Goal: Task Accomplishment & Management: Use online tool/utility

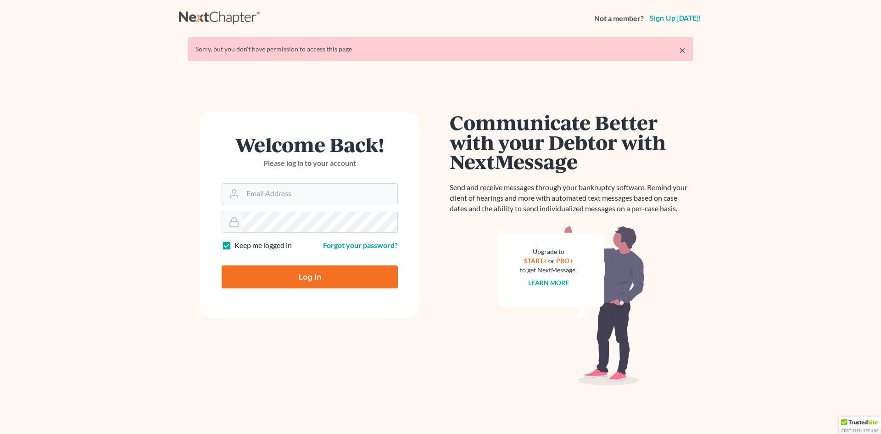
click at [258, 189] on input "Email Address" at bounding box center [320, 194] width 155 height 20
type input "[EMAIL_ADDRESS][DOMAIN_NAME]"
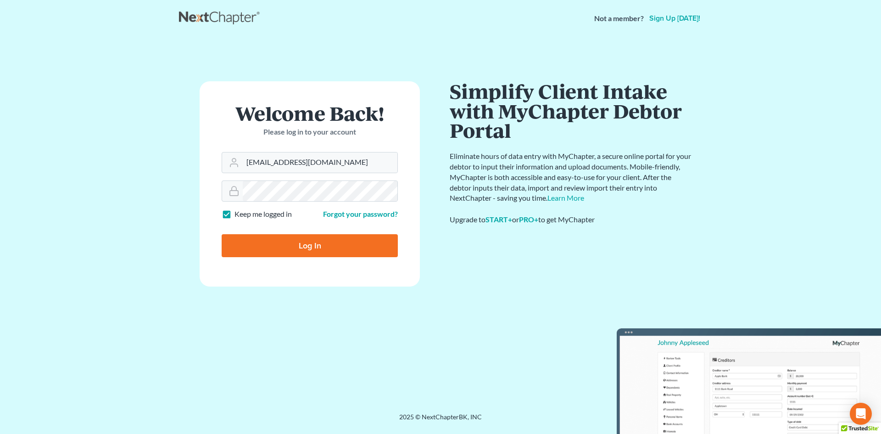
click at [311, 244] on input "Log In" at bounding box center [310, 245] width 176 height 23
type input "Thinking..."
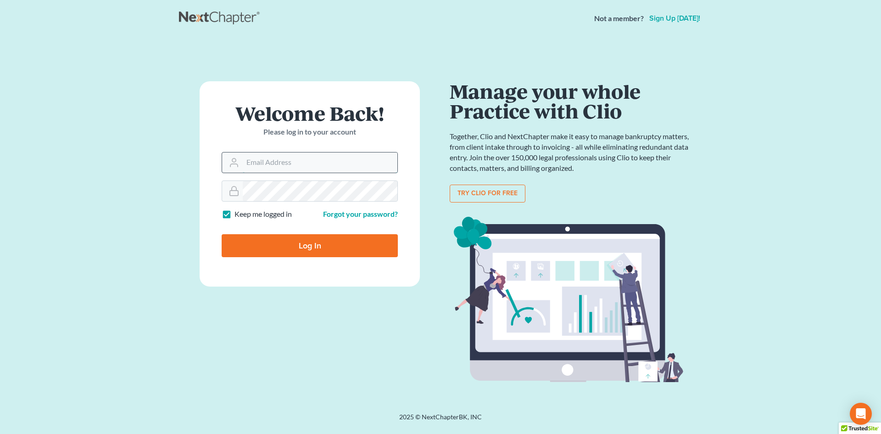
click at [252, 162] on input "Email Address" at bounding box center [320, 162] width 155 height 20
type input "[EMAIL_ADDRESS][DOMAIN_NAME]"
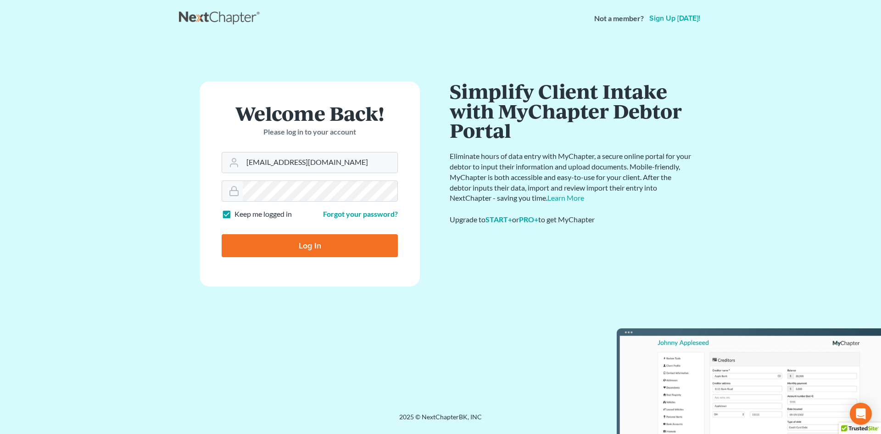
click at [313, 246] on input "Log In" at bounding box center [310, 245] width 176 height 23
type input "Thinking..."
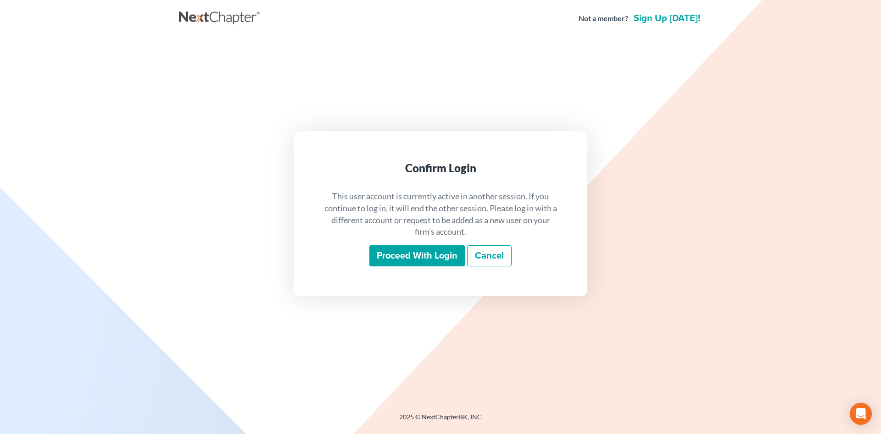
click at [420, 253] on input "Proceed with login" at bounding box center [416, 255] width 95 height 21
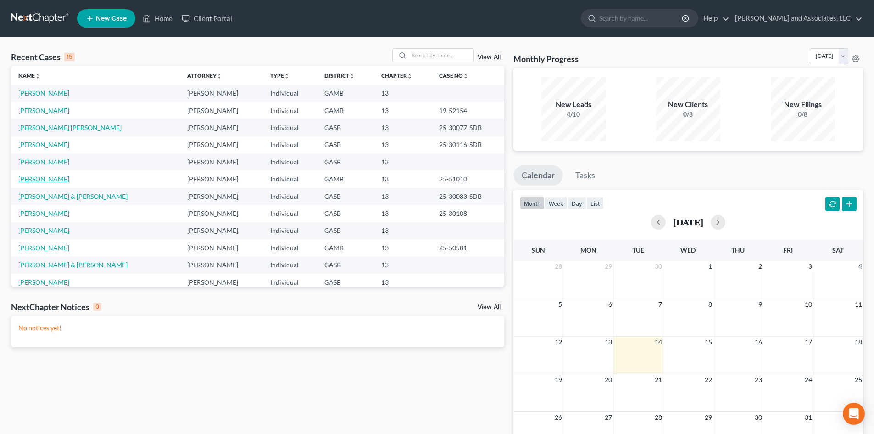
click at [56, 179] on link "Devero, Felisha" at bounding box center [43, 179] width 51 height 8
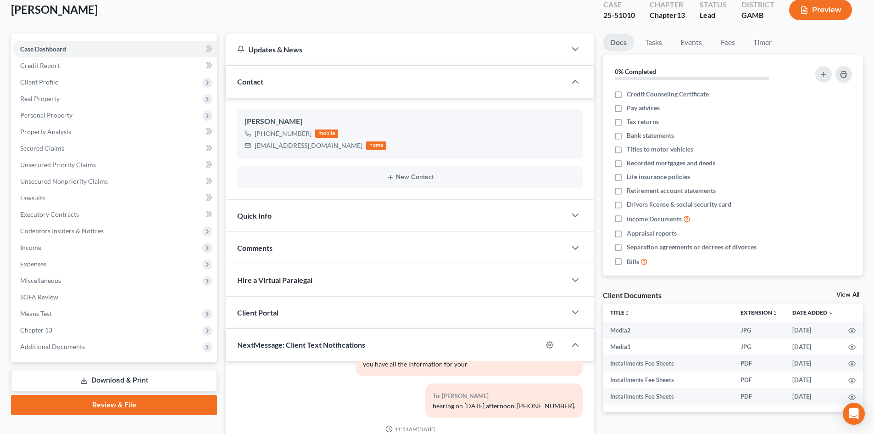
scroll to position [59, 0]
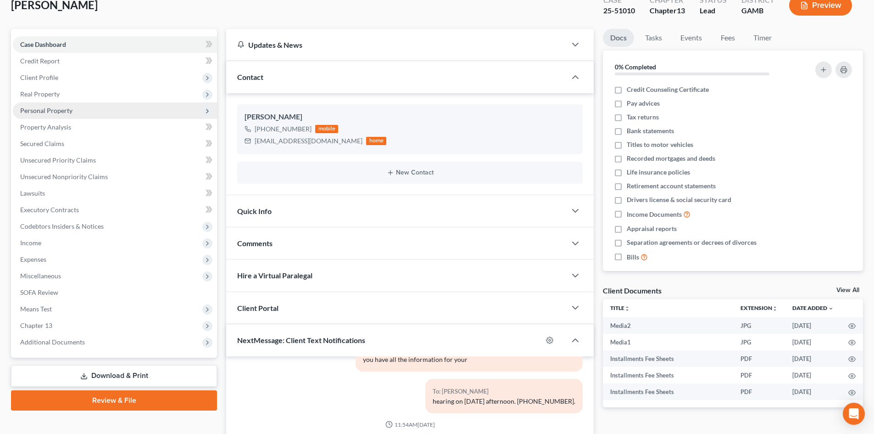
click at [56, 107] on span "Personal Property" at bounding box center [46, 110] width 52 height 8
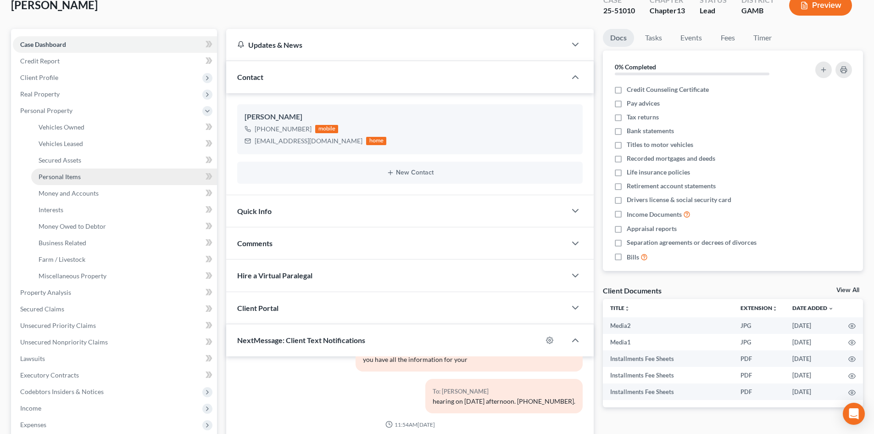
click at [73, 179] on span "Personal Items" at bounding box center [60, 177] width 42 height 8
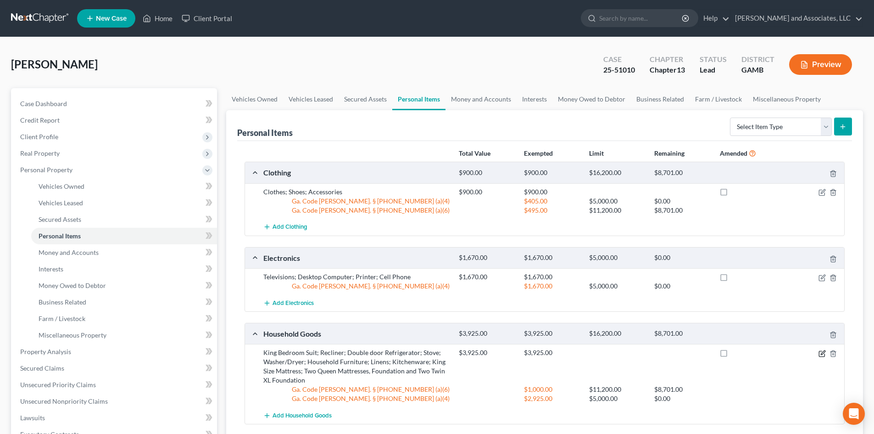
click at [825, 353] on icon "button" at bounding box center [822, 354] width 6 height 6
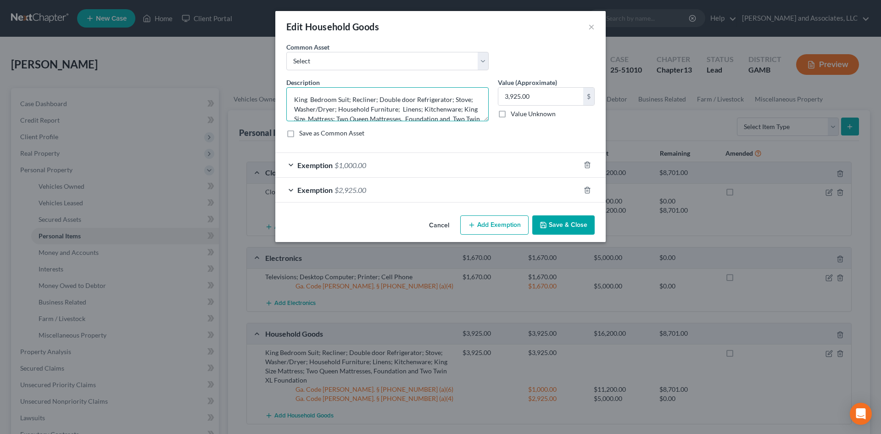
scroll to position [18, 0]
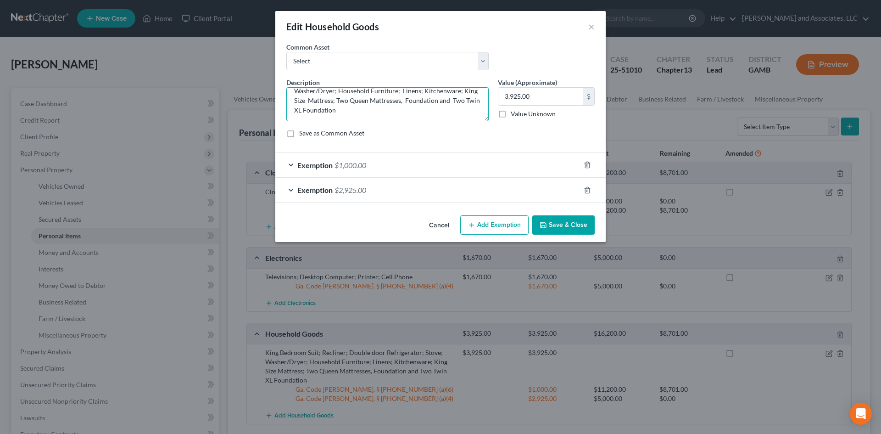
click at [405, 100] on textarea "King Bedroom Suit; Recliner; Double door Refrigerator; Stove; Washer/Dryer; Hou…" at bounding box center [387, 104] width 202 height 34
click at [471, 101] on textarea "King Bedroom Suit; Recliner; Double door Refrigerator; Stove; Washer/Dryer; Hou…" at bounding box center [387, 104] width 202 height 34
click at [343, 112] on textarea "King Bedroom Suit; Recliner; Double door Refrigerator; Stove; Washer/Dryer; Hou…" at bounding box center [387, 104] width 202 height 34
click at [400, 113] on textarea "King Bedroom Suit; Recliner; Double door Refrigerator; Stove; Washer/Dryer; Hou…" at bounding box center [387, 104] width 202 height 34
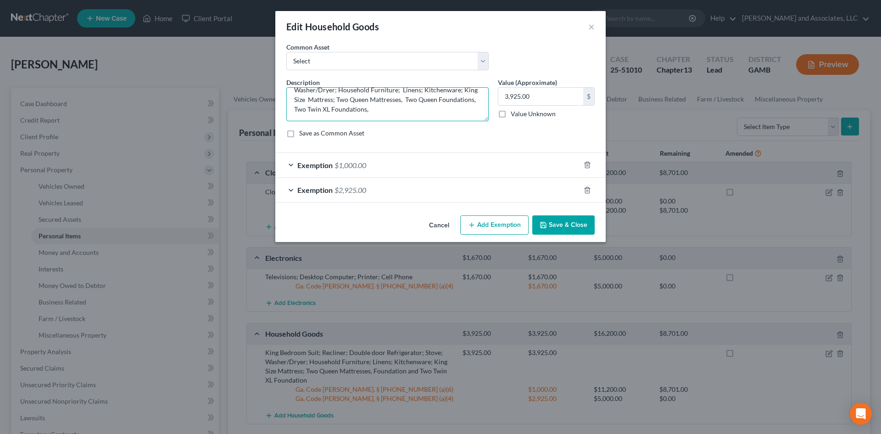
click at [407, 111] on textarea "King Bedroom Suit; Recliner; Double door Refrigerator; Stove; Washer/Dryer; Hou…" at bounding box center [387, 104] width 202 height 34
click at [331, 111] on textarea "King Bedroom Suit; Recliner; Double door Refrigerator; Stove; Washer/Dryer; Hou…" at bounding box center [387, 104] width 202 height 34
click at [402, 100] on textarea "King Bedroom Suit; Recliner; Double door Refrigerator; Stove; Washer/Dryer; Hou…" at bounding box center [387, 104] width 202 height 34
click at [329, 109] on textarea "King Bedroom Suit; Recliner; Double door Refrigerator; Stove; Washer/Dryer; Hou…" at bounding box center [387, 104] width 202 height 34
click at [392, 112] on textarea "King Bedroom Suit; Recliner; Double door Refrigerator; Stove; Washer/Dryer; Hou…" at bounding box center [387, 104] width 202 height 34
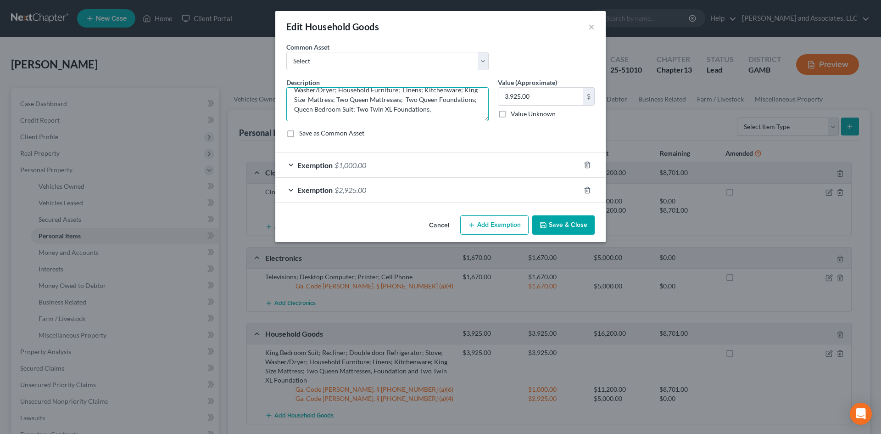
click at [467, 109] on textarea "King Bedroom Suit; Recliner; Double door Refrigerator; Stove; Washer/Dryer; Hou…" at bounding box center [387, 104] width 202 height 34
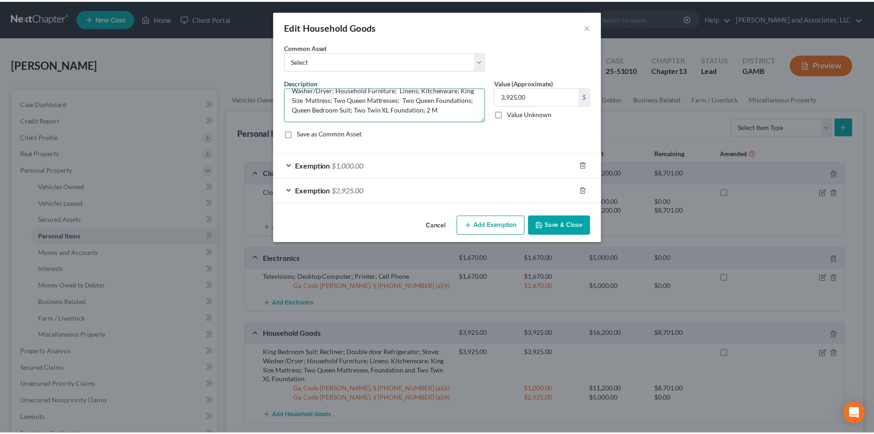
scroll to position [21, 0]
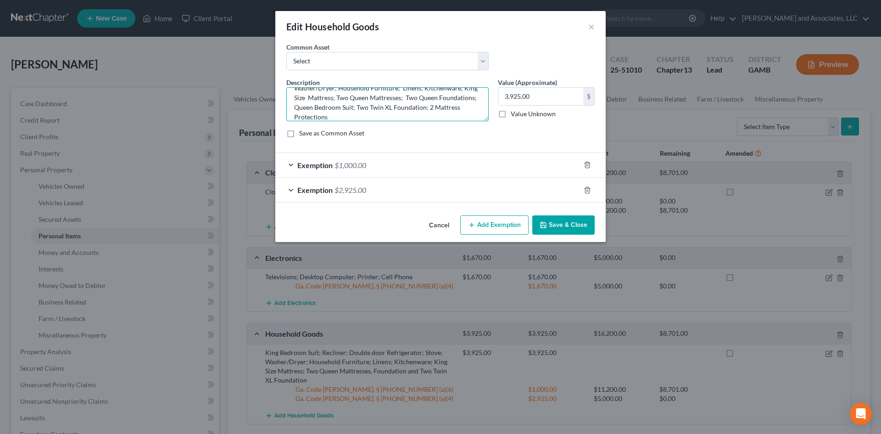
type textarea "King Bedroom Suit; Recliner; Double door Refrigerator; Stove; Washer/Dryer; Hou…"
click at [563, 222] on button "Save & Close" at bounding box center [563, 224] width 62 height 19
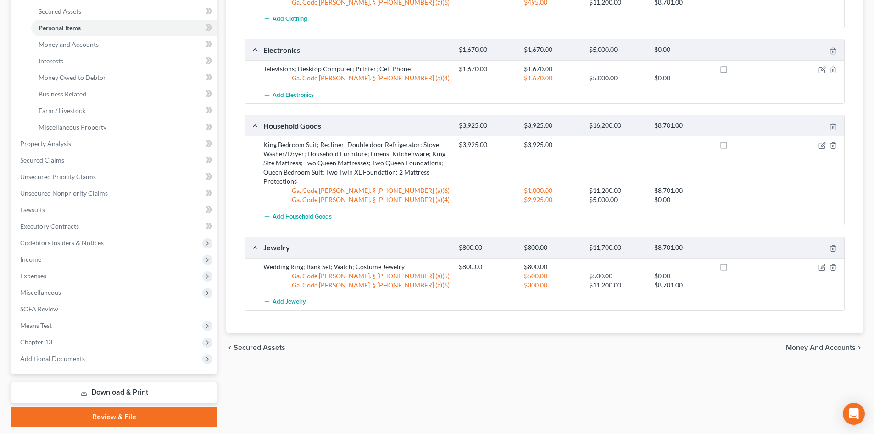
scroll to position [236, 0]
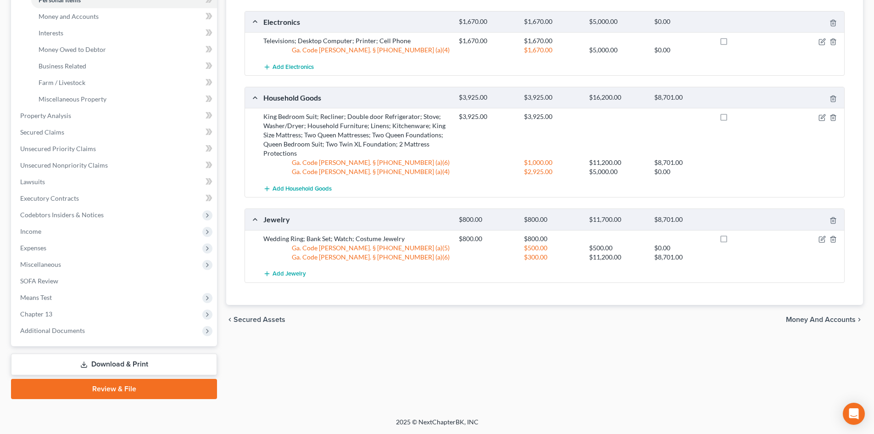
click at [140, 362] on link "Download & Print" at bounding box center [114, 364] width 206 height 22
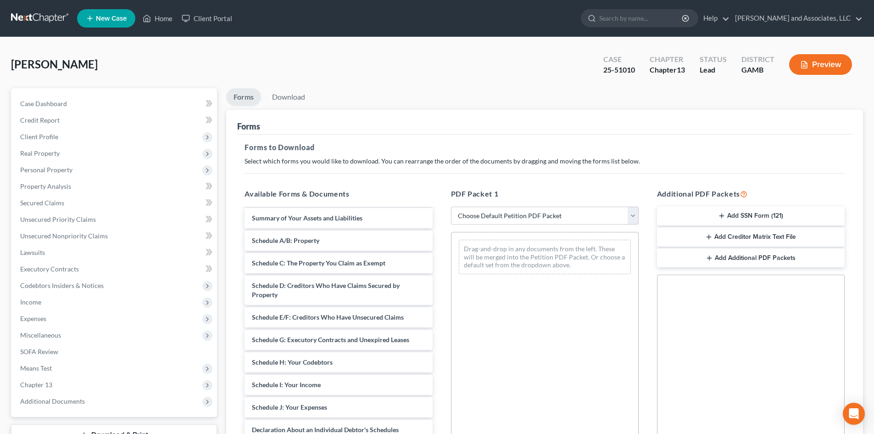
scroll to position [94, 0]
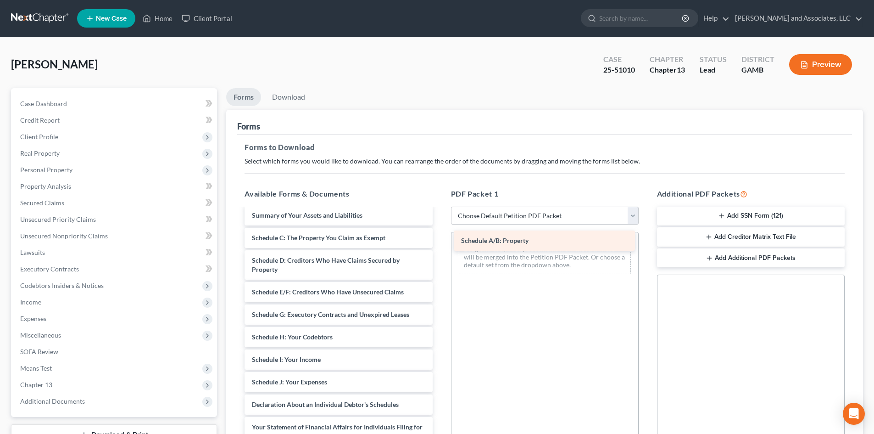
drag, startPoint x: 306, startPoint y: 238, endPoint x: 515, endPoint y: 240, distance: 209.3
click at [440, 240] on div "Schedule A/B: Property Installments Fee Sheets Installments Fee Sheets Installm…" at bounding box center [338, 341] width 202 height 452
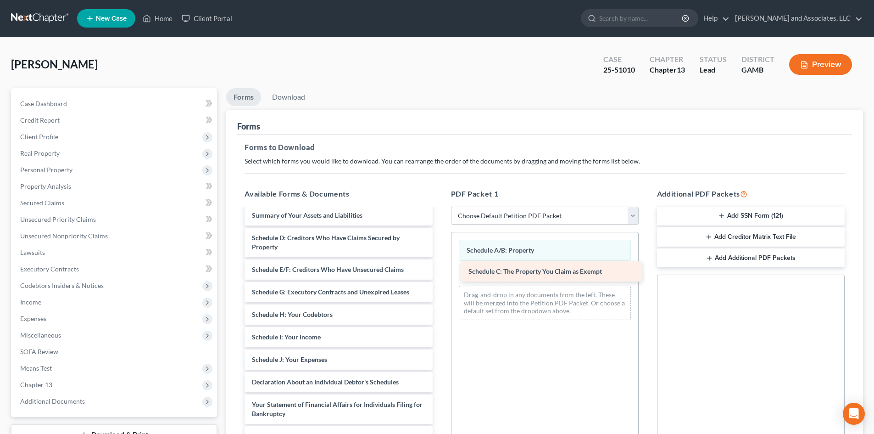
drag, startPoint x: 347, startPoint y: 239, endPoint x: 561, endPoint y: 272, distance: 216.9
click at [440, 272] on div "Schedule C: The Property You Claim as Exempt Installments Fee Sheets Installmen…" at bounding box center [338, 330] width 202 height 430
click at [633, 218] on select "Choose Default Petition PDF Packet Complete Bankruptcy Petition (all forms and …" at bounding box center [545, 216] width 188 height 18
select select "2"
click at [451, 207] on select "Choose Default Petition PDF Packet Complete Bankruptcy Petition (all forms and …" at bounding box center [545, 216] width 188 height 18
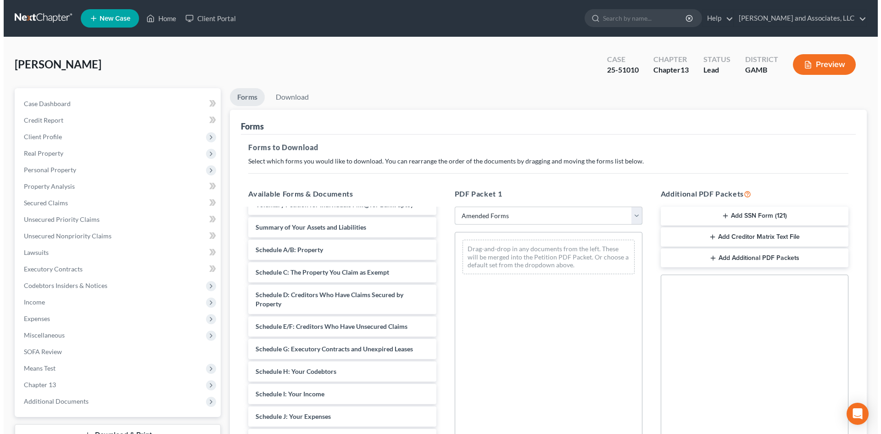
scroll to position [0, 0]
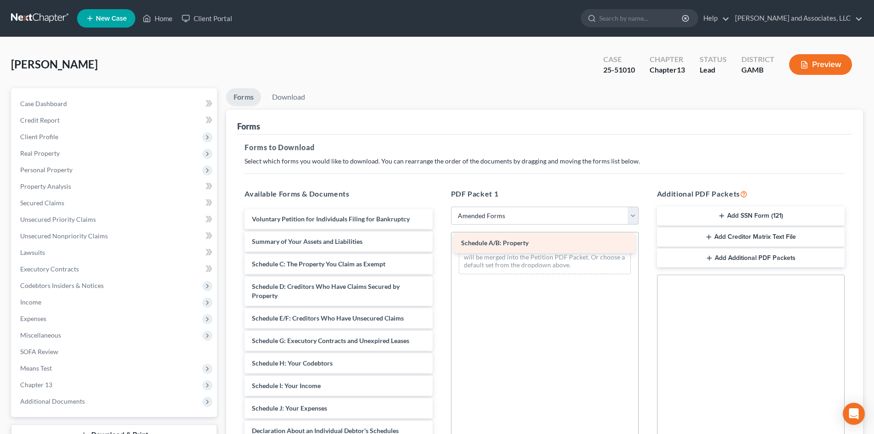
drag, startPoint x: 338, startPoint y: 265, endPoint x: 547, endPoint y: 244, distance: 210.3
click at [440, 244] on div "Schedule A/B: Property Voluntary Petition for Individuals Filing for Bankruptcy…" at bounding box center [338, 401] width 202 height 385
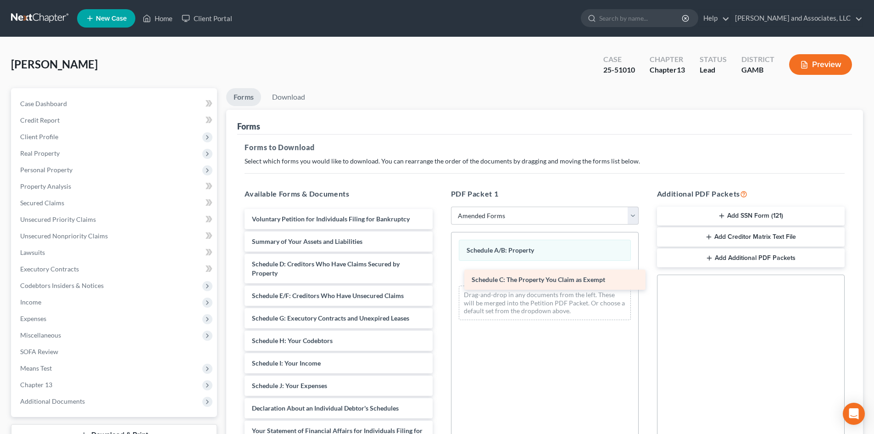
drag, startPoint x: 366, startPoint y: 260, endPoint x: 583, endPoint y: 273, distance: 217.5
click at [440, 274] on div "Schedule C: The Property You Claim as Exempt Voluntary Petition for Individuals…" at bounding box center [338, 390] width 202 height 363
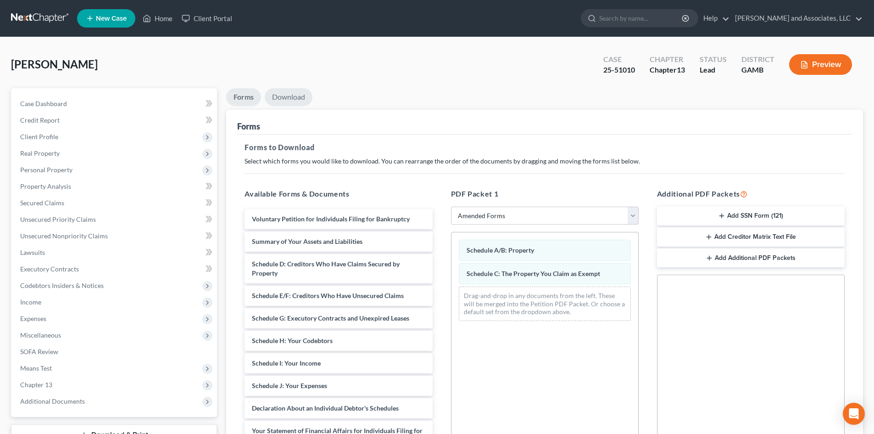
click at [293, 96] on link "Download" at bounding box center [289, 97] width 48 height 18
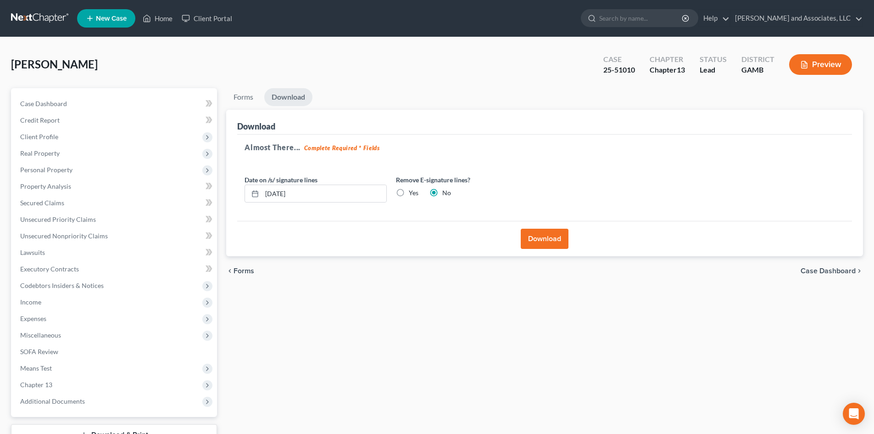
click at [543, 238] on button "Download" at bounding box center [545, 239] width 48 height 20
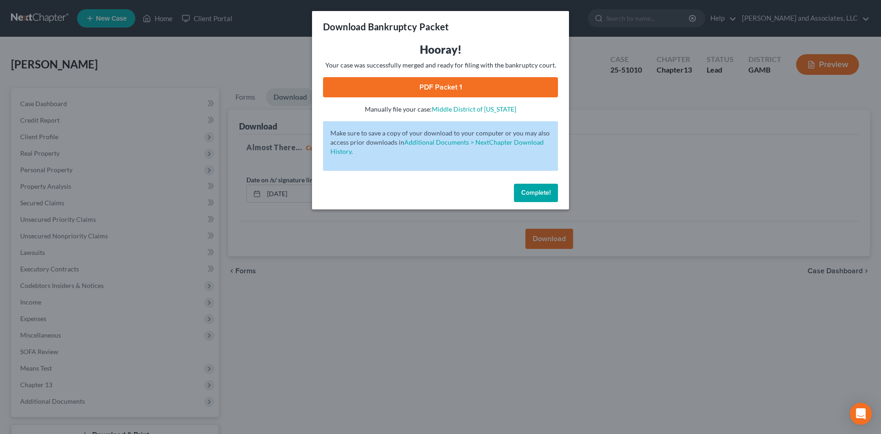
click at [451, 86] on link "PDF Packet 1" at bounding box center [440, 87] width 235 height 20
